Goal: Task Accomplishment & Management: Complete application form

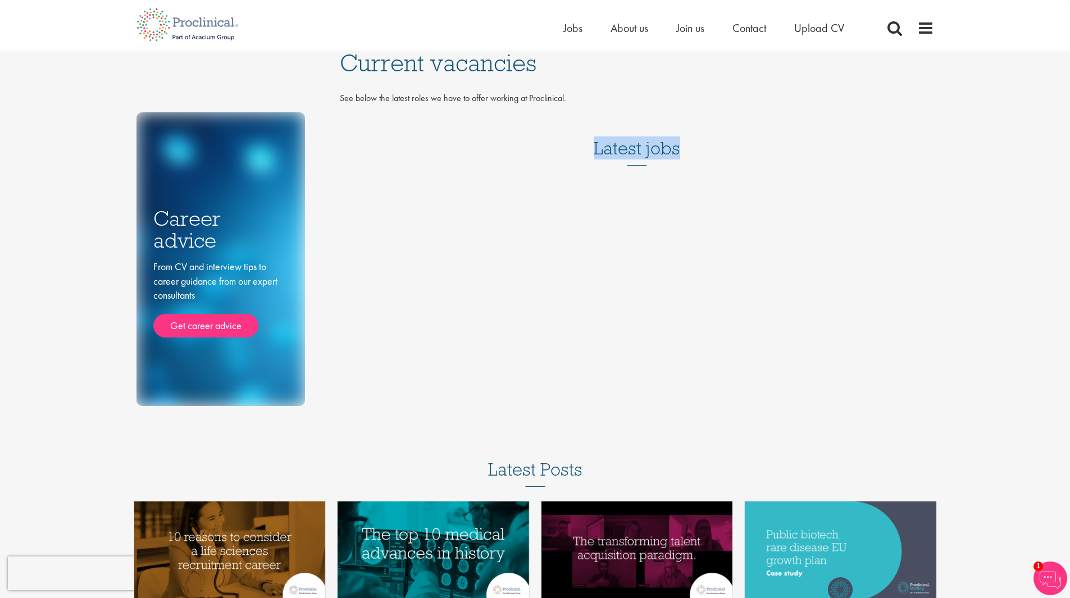
click at [636, 172] on div "Latest jobs" at bounding box center [637, 145] width 594 height 69
click at [636, 36] on div "Home Jobs About us Join us Contact Upload CV" at bounding box center [717, 31] width 309 height 22
click at [636, 29] on span "About us" at bounding box center [629, 28] width 38 height 15
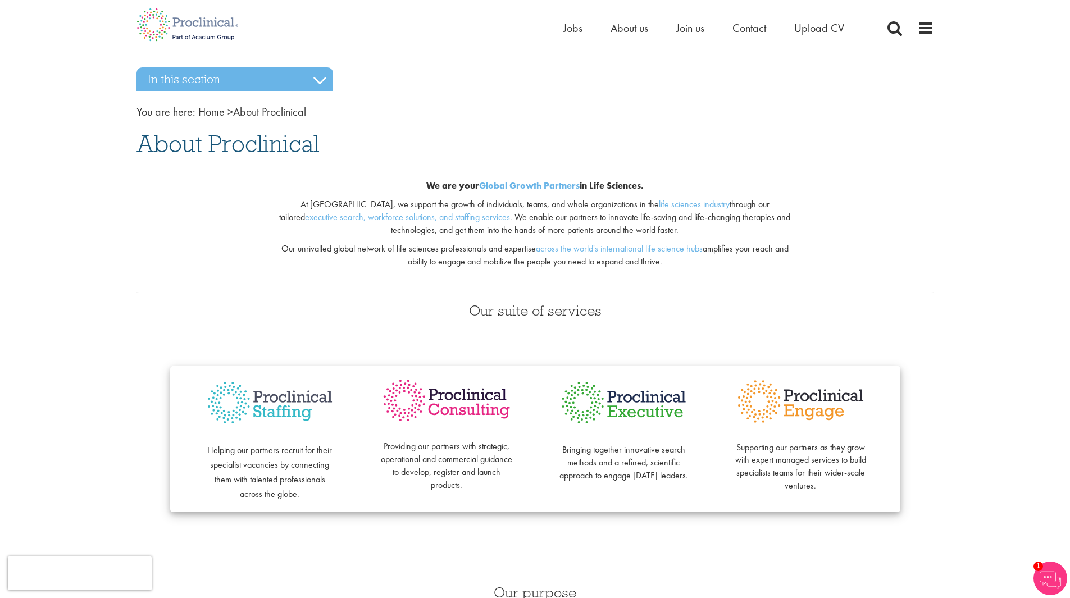
drag, startPoint x: 347, startPoint y: 491, endPoint x: 355, endPoint y: 321, distance: 169.8
drag, startPoint x: 869, startPoint y: 241, endPoint x: 871, endPoint y: 231, distance: 10.4
click at [869, 239] on div "We are your Global Growth Partners in Life Sciences. At Proclinical, we support…" at bounding box center [535, 227] width 814 height 131
click at [823, 24] on span "Upload CV" at bounding box center [819, 28] width 50 height 15
